Goal: Register for event/course

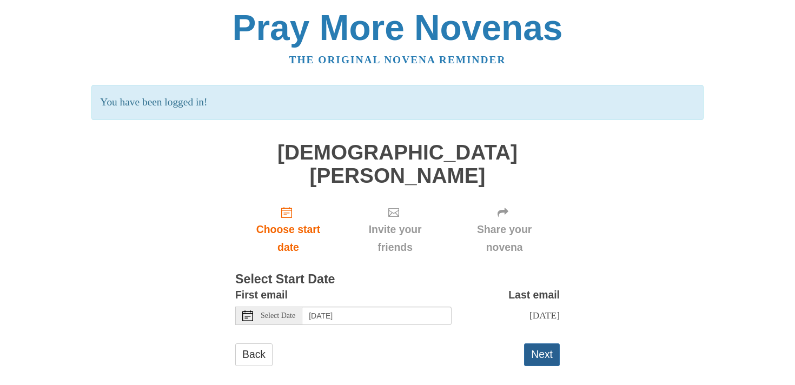
click at [544, 344] on button "Next" at bounding box center [542, 355] width 36 height 22
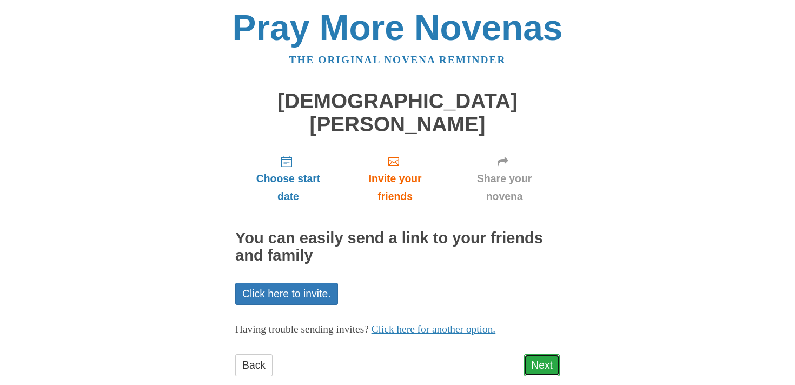
click at [558, 354] on link "Next" at bounding box center [542, 365] width 36 height 22
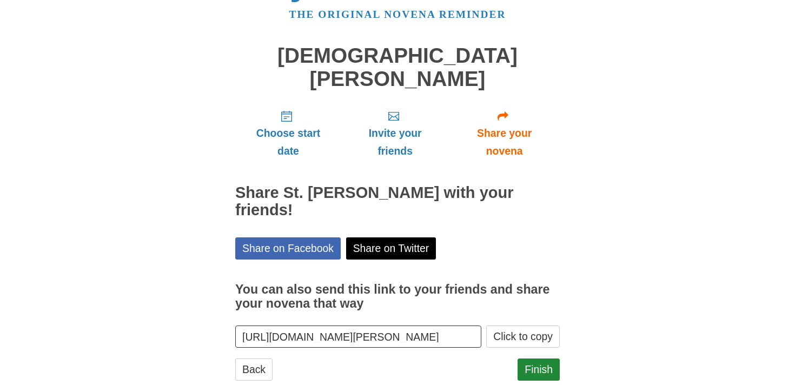
scroll to position [49, 0]
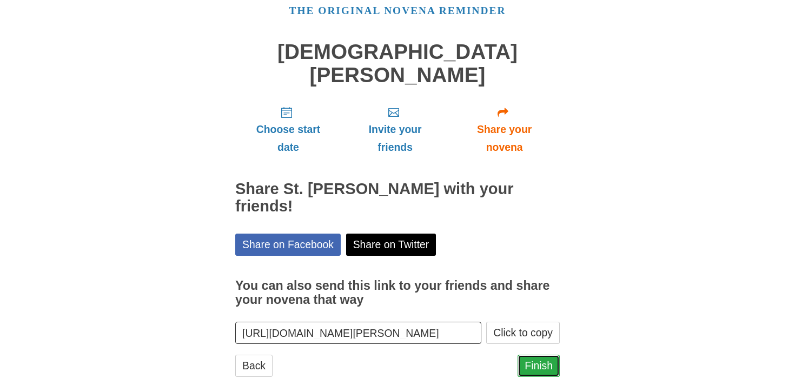
click at [538, 355] on link "Finish" at bounding box center [539, 366] width 42 height 22
